Goal: Transaction & Acquisition: Purchase product/service

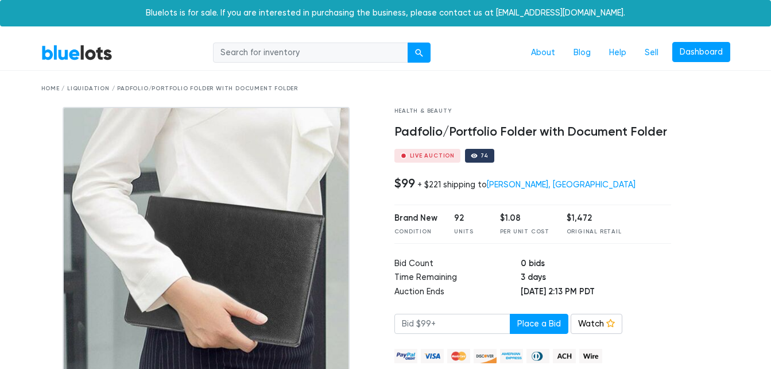
click at [73, 65] on nav "BlueLots About Blog Help Sell Dashboard" at bounding box center [385, 53] width 771 height 35
click at [78, 51] on link "BlueLots" at bounding box center [76, 52] width 71 height 17
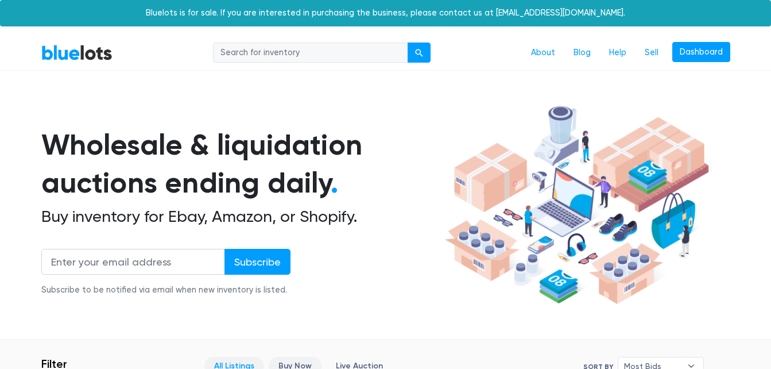
click at [289, 366] on link "Buy Now" at bounding box center [295, 366] width 53 height 18
